Goal: Communication & Community: Participate in discussion

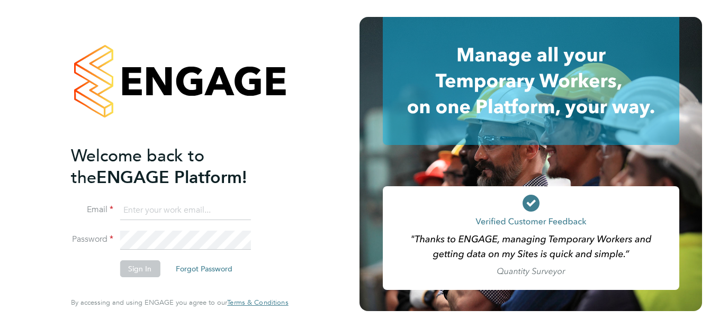
type input "natalie.strong@ncclondon.ac.uk"
click at [155, 273] on button "Sign In" at bounding box center [140, 268] width 40 height 17
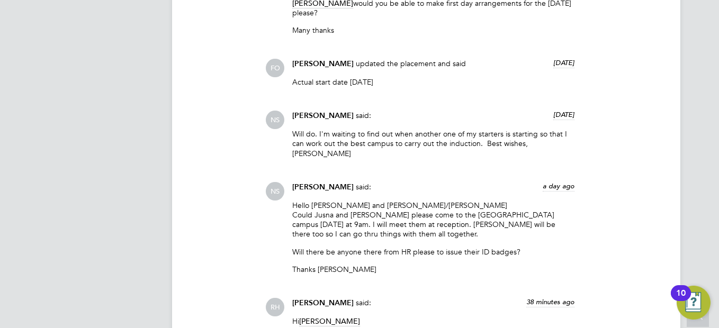
scroll to position [2011, 0]
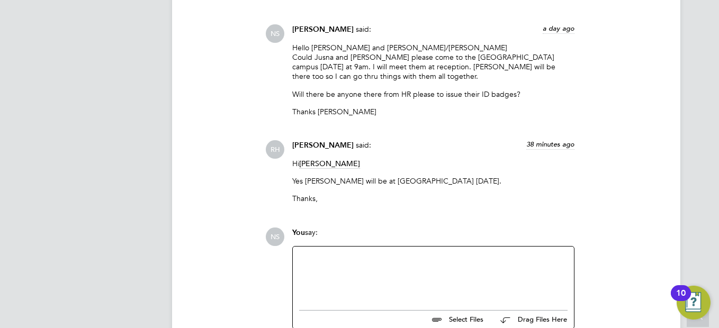
click at [423, 253] on div at bounding box center [433, 276] width 268 height 46
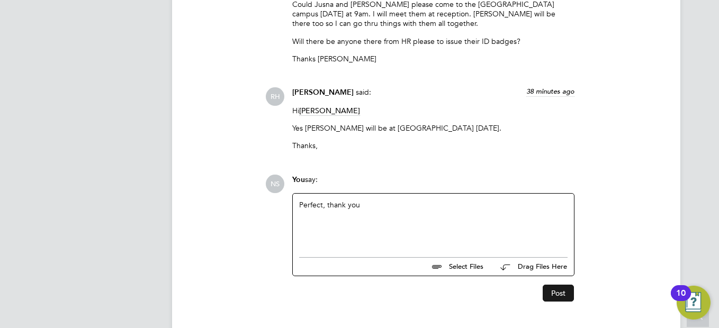
click at [560, 285] on button "Post" at bounding box center [557, 293] width 31 height 17
